Goal: Task Accomplishment & Management: Use online tool/utility

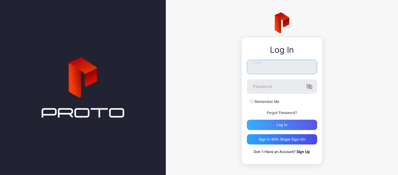
type input "**********"
click at [272, 125] on div "Log in" at bounding box center [282, 125] width 70 height 10
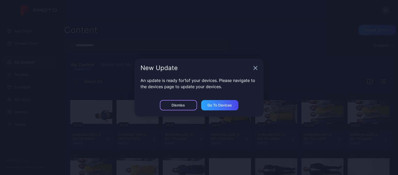
click at [192, 105] on div "Dismiss" at bounding box center [178, 105] width 37 height 10
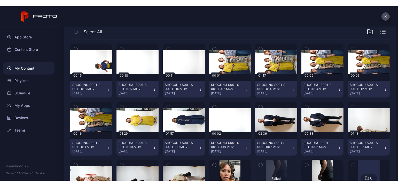
scroll to position [52, 0]
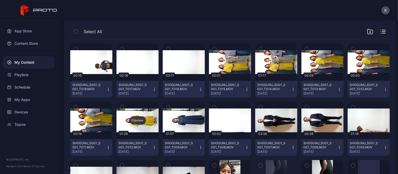
scroll to position [52, 0]
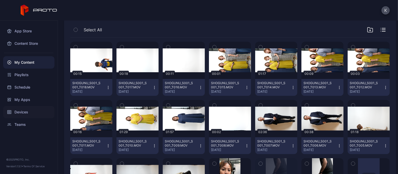
click at [23, 110] on div "Devices" at bounding box center [28, 112] width 51 height 12
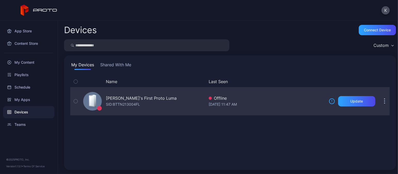
click at [127, 100] on div "Karen's First Proto Luma" at bounding box center [141, 98] width 71 height 6
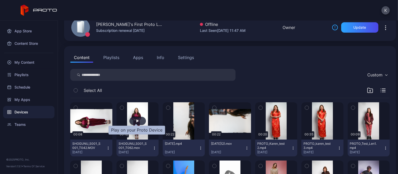
scroll to position [26, 0]
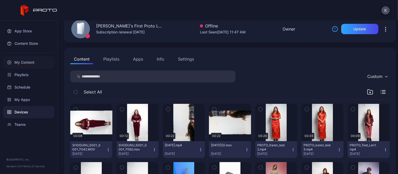
click at [33, 62] on div "My Content" at bounding box center [28, 62] width 51 height 12
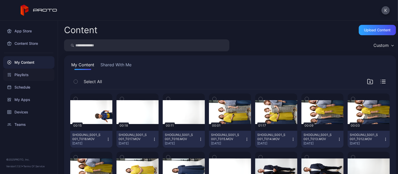
click at [26, 72] on div "Playlists" at bounding box center [28, 75] width 51 height 12
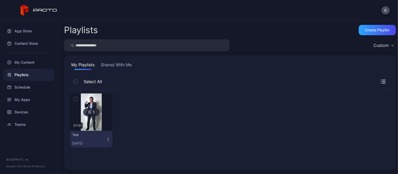
click at [100, 111] on img at bounding box center [91, 111] width 21 height 37
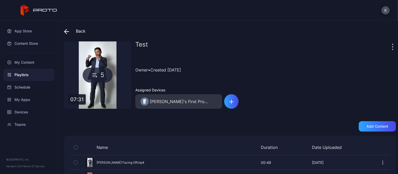
click at [93, 86] on div "5" at bounding box center [97, 74] width 67 height 67
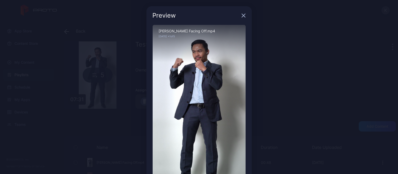
click at [242, 15] on icon "button" at bounding box center [244, 15] width 4 height 4
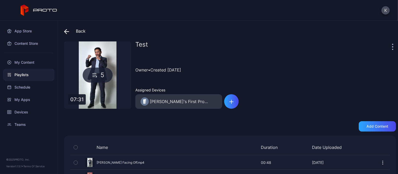
click at [66, 33] on icon at bounding box center [66, 31] width 5 height 5
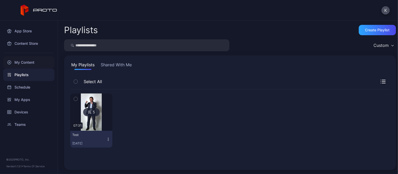
click at [23, 62] on div "My Content" at bounding box center [28, 62] width 51 height 12
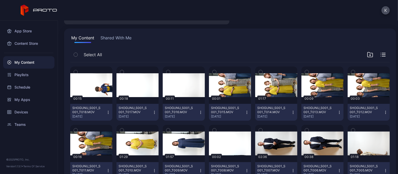
scroll to position [26, 0]
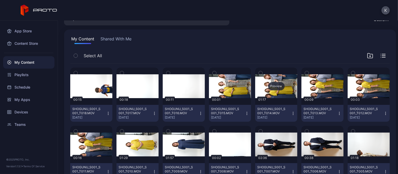
click at [270, 86] on div "Preview" at bounding box center [276, 86] width 17 height 8
